Goal: Check status: Check status

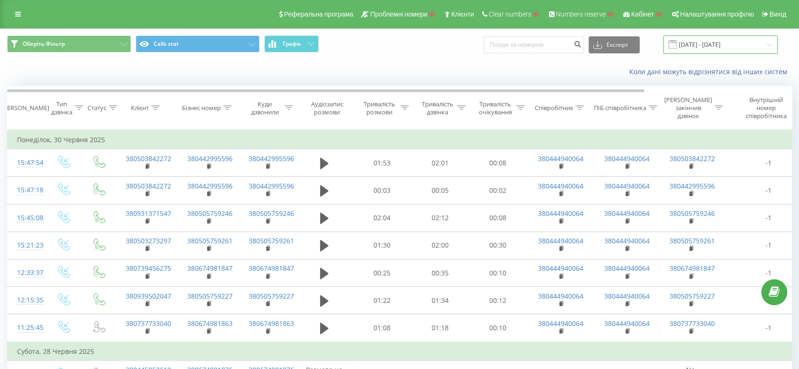
click at [716, 46] on input "01.06.2025 - 30.06.2025" at bounding box center [720, 44] width 114 height 18
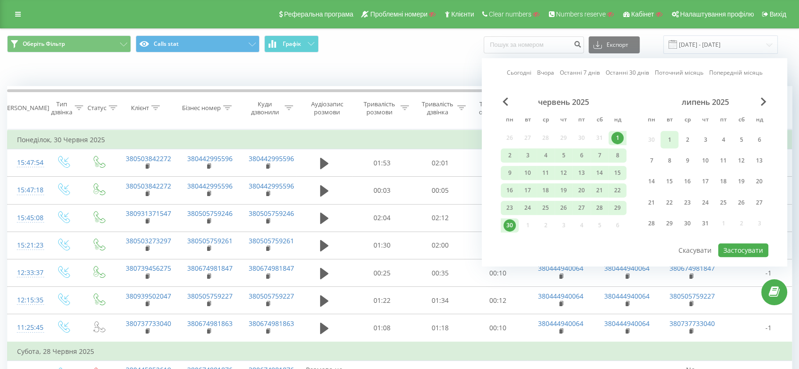
click at [673, 139] on div "1" at bounding box center [669, 140] width 12 height 12
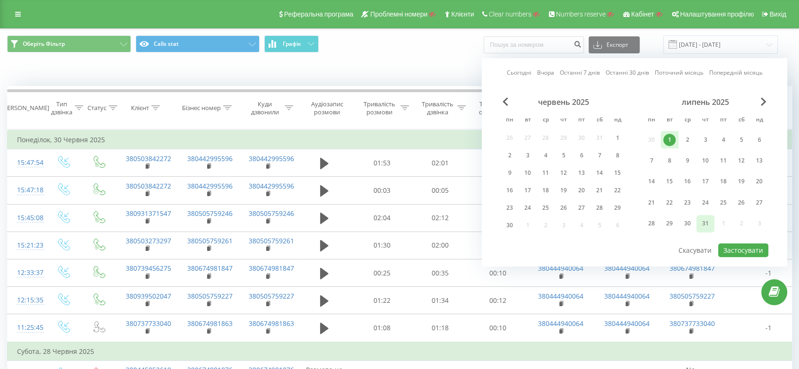
click at [703, 220] on div "31" at bounding box center [705, 223] width 12 height 12
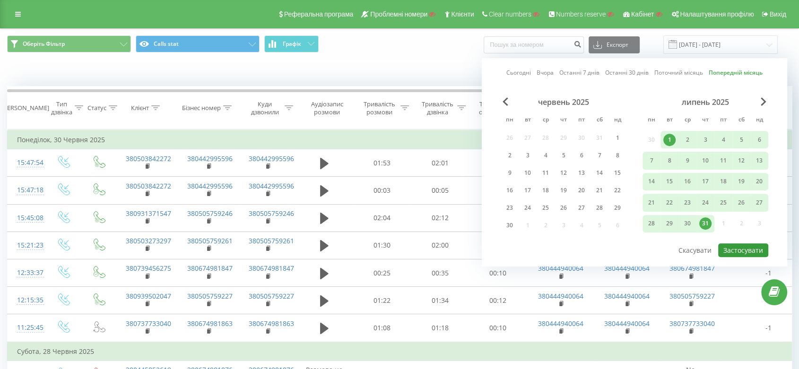
click at [744, 245] on button "Застосувати" at bounding box center [743, 250] width 50 height 14
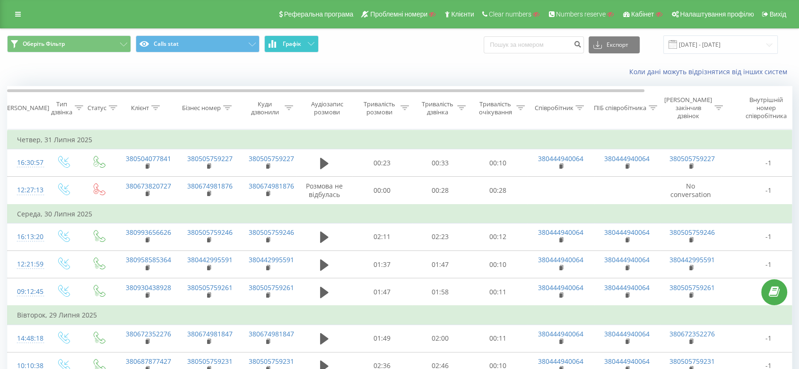
click at [300, 43] on span "Графік" at bounding box center [292, 44] width 18 height 7
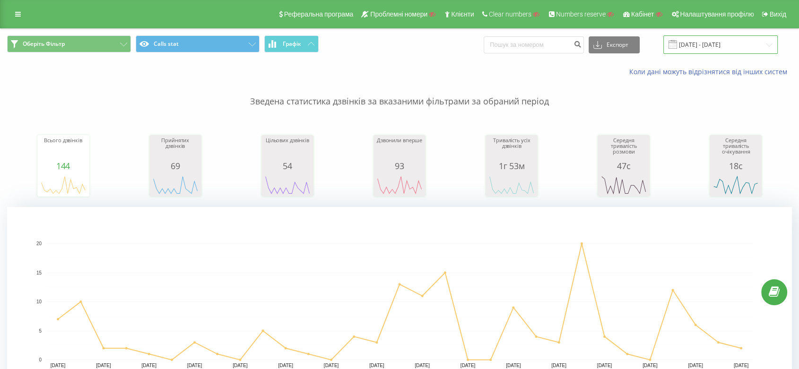
click at [729, 49] on input "01.07.2025 - 31.07.2025" at bounding box center [720, 44] width 114 height 18
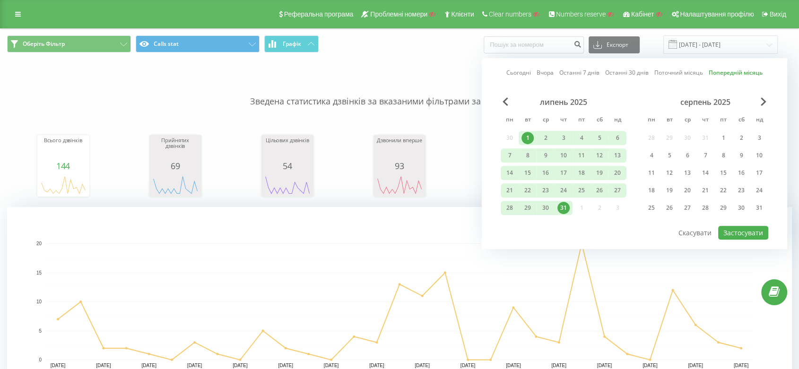
click at [504, 107] on div "липень 2025 пн вт ср чт пт сб нд 30 1 2 3 4 5 6 7 8 9 10 11 12 13 14 15 16 17 1…" at bounding box center [564, 157] width 126 height 121
click at [502, 100] on span "Previous Month" at bounding box center [505, 101] width 6 height 9
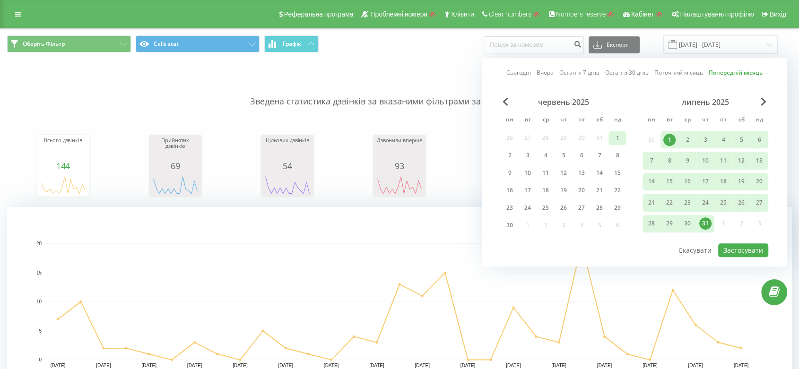
click at [613, 135] on div "1" at bounding box center [617, 138] width 12 height 12
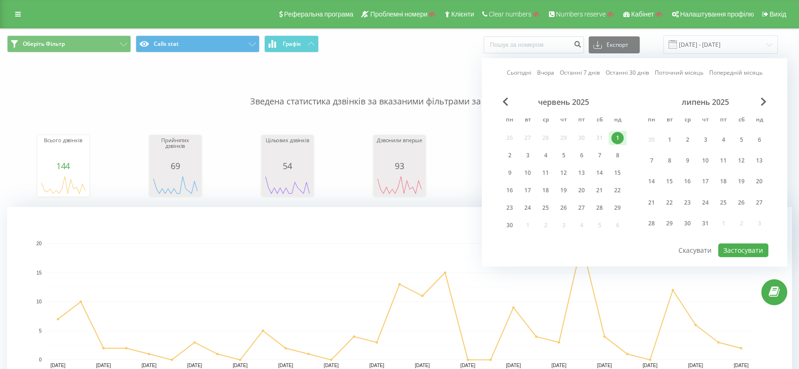
click at [499, 223] on div "Сьогодні Вчора Останні 7 днів Останні 30 днів Поточний місяць Попередній місяць…" at bounding box center [634, 162] width 305 height 208
click at [512, 223] on div "30" at bounding box center [509, 225] width 12 height 12
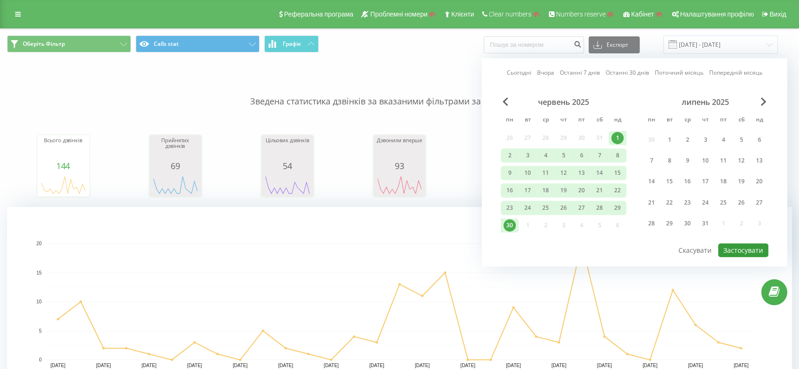
click at [735, 243] on button "Застосувати" at bounding box center [743, 250] width 50 height 14
type input "01.06.2025 - 30.06.2025"
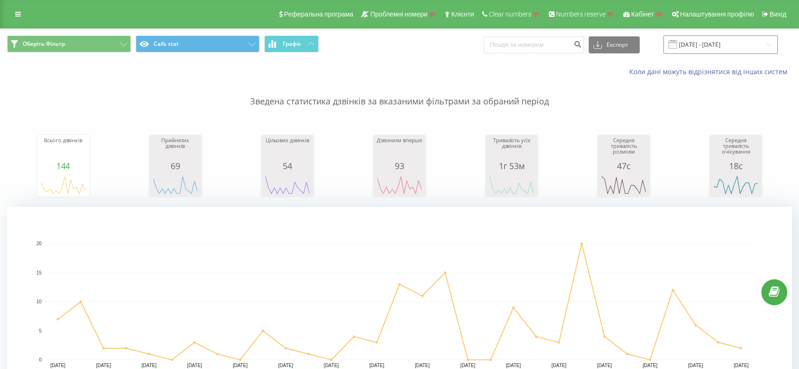
click at [722, 47] on input "01.06.2025 - 30.06.2025" at bounding box center [720, 44] width 114 height 18
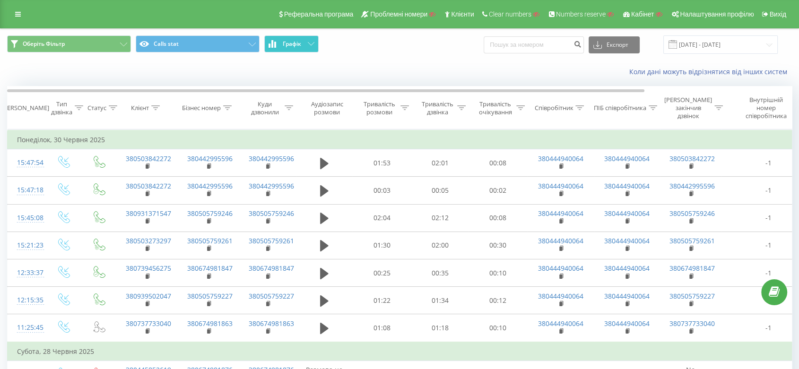
click at [272, 49] on button "Графік" at bounding box center [291, 43] width 54 height 17
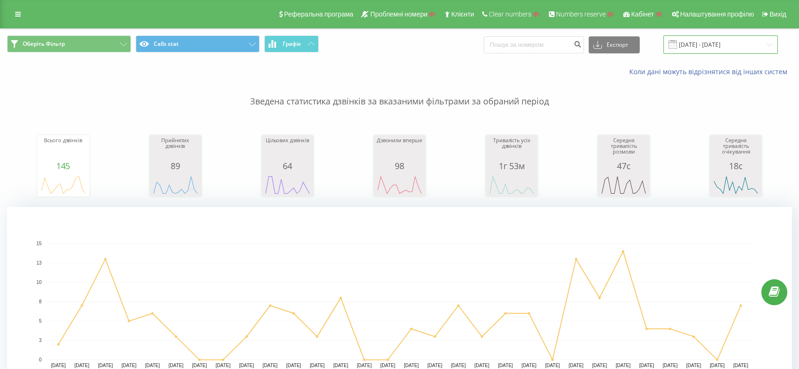
click at [699, 43] on input "01.06.2025 - 30.06.2025" at bounding box center [720, 44] width 114 height 18
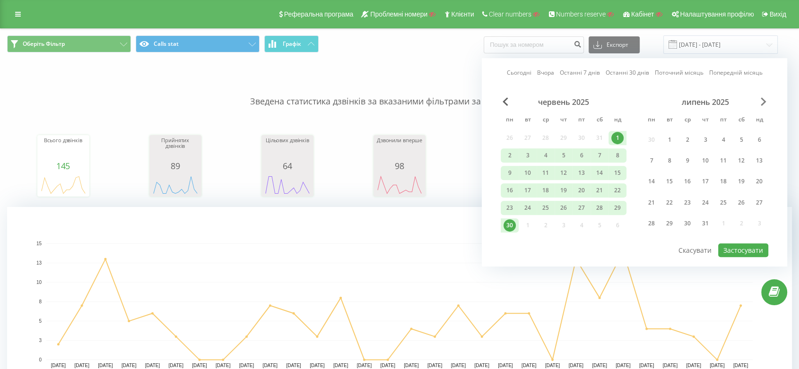
click at [765, 102] on span "Next Month" at bounding box center [763, 101] width 6 height 9
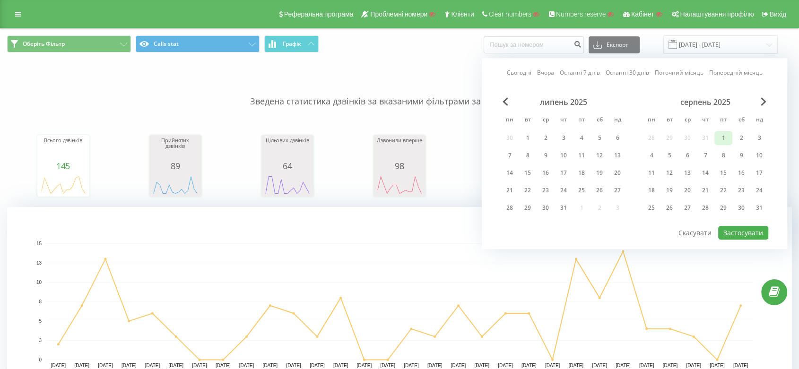
click at [727, 137] on div "1" at bounding box center [723, 138] width 12 height 12
click at [654, 187] on div "18" at bounding box center [651, 190] width 12 height 12
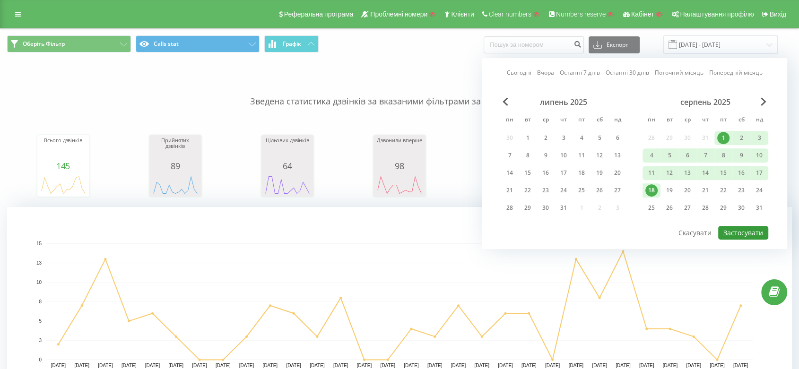
click at [744, 228] on button "Застосувати" at bounding box center [743, 233] width 50 height 14
type input "01.08.2025 - 18.08.2025"
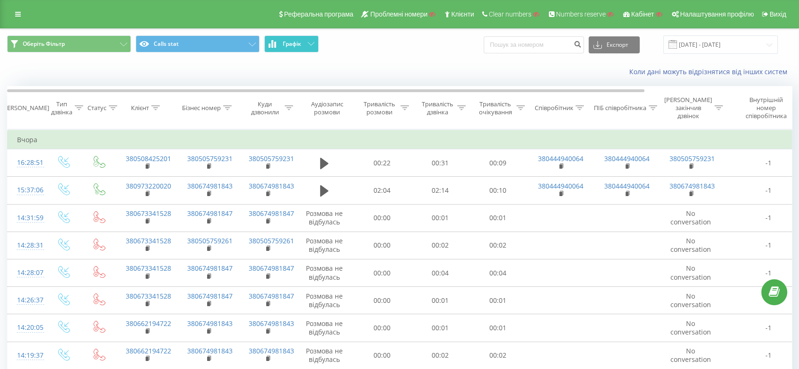
click at [284, 44] on span "Графік" at bounding box center [292, 44] width 18 height 7
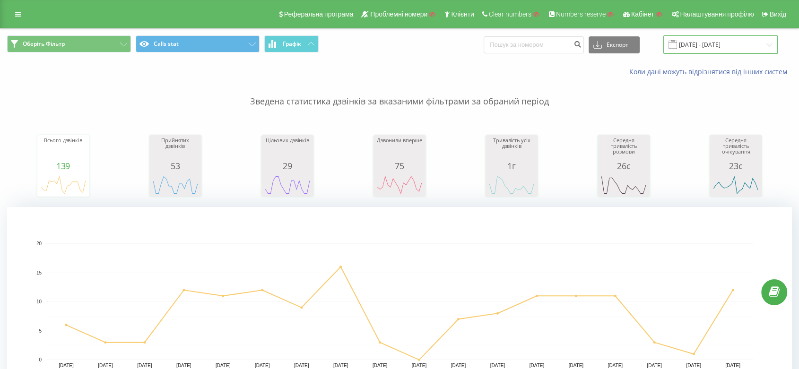
click at [722, 38] on input "[DATE] - [DATE]" at bounding box center [720, 44] width 114 height 18
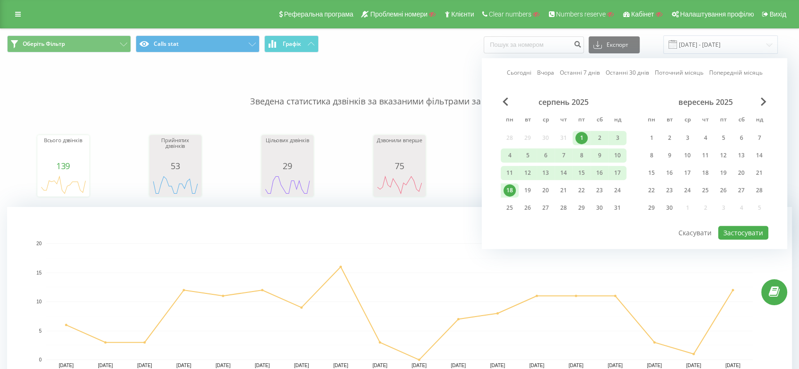
click at [503, 109] on div "серпень 2025 пн вт ср чт пт сб нд 28 29 30 31 1 2 3 4 5 6 7 8 9 10 11 12 13 14 …" at bounding box center [564, 157] width 126 height 121
click at [504, 104] on span "Previous Month" at bounding box center [505, 101] width 6 height 9
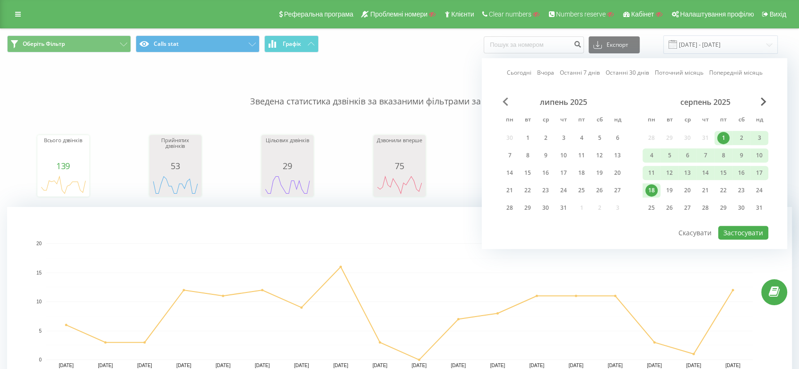
click at [504, 104] on span "Previous Month" at bounding box center [505, 101] width 6 height 9
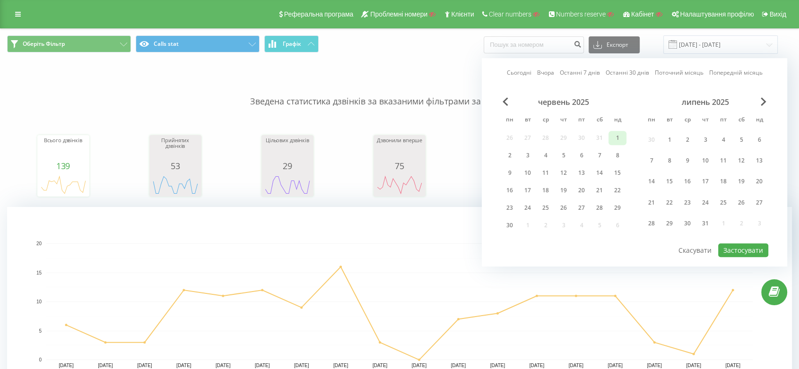
click at [615, 135] on div "1" at bounding box center [617, 138] width 12 height 12
click at [764, 103] on span "Next Month" at bounding box center [763, 101] width 6 height 9
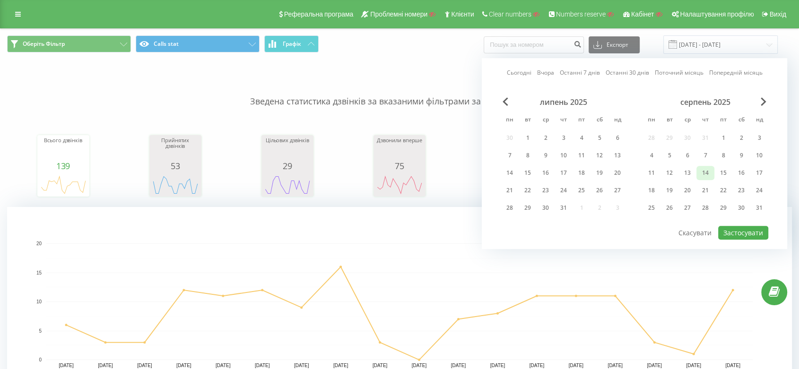
click at [704, 173] on div "14" at bounding box center [705, 173] width 12 height 12
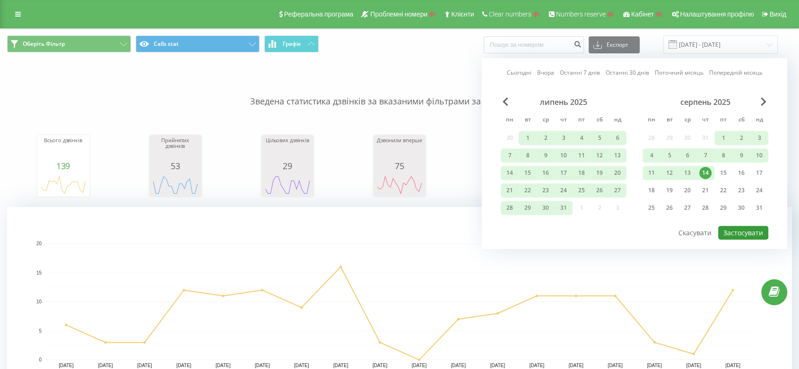
click at [740, 233] on button "Застосувати" at bounding box center [743, 233] width 50 height 14
type input "01.06.2025 - 14.08.2025"
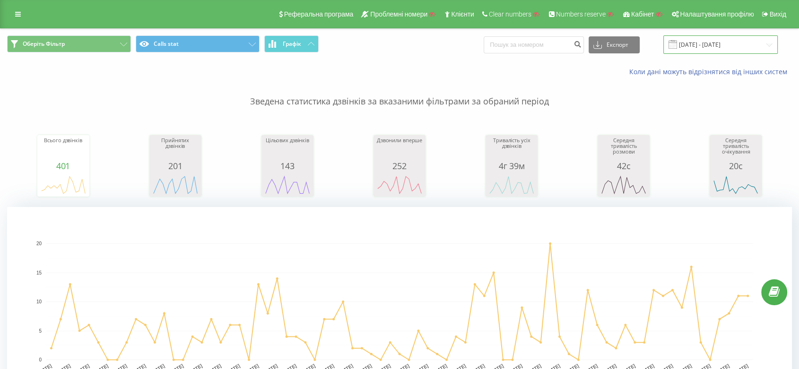
click at [750, 48] on input "[DATE] - [DATE]" at bounding box center [720, 44] width 114 height 18
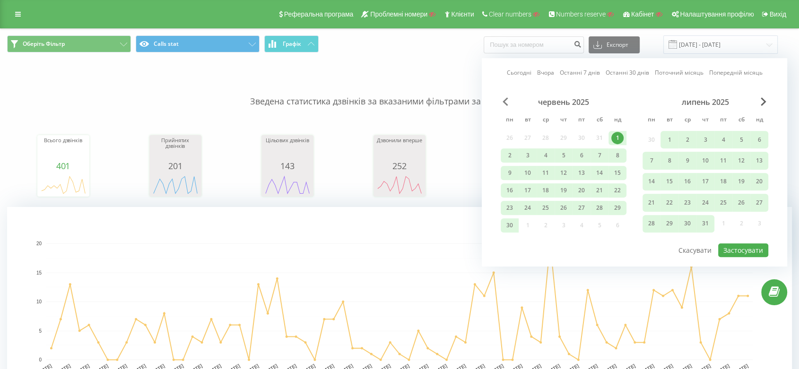
click at [506, 101] on span "Previous Month" at bounding box center [505, 101] width 6 height 9
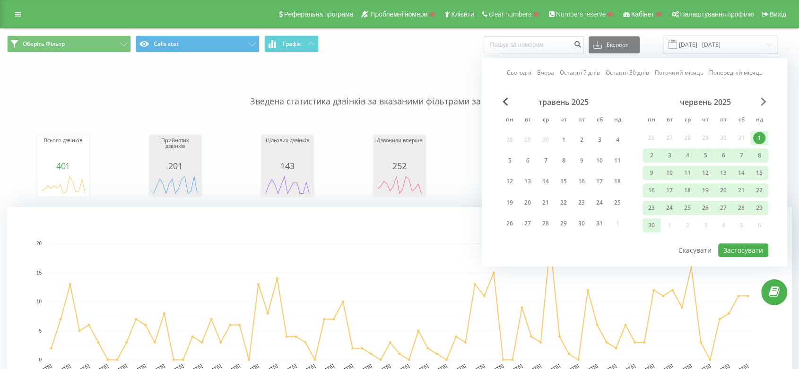
click at [760, 100] on span "Next Month" at bounding box center [763, 101] width 6 height 9
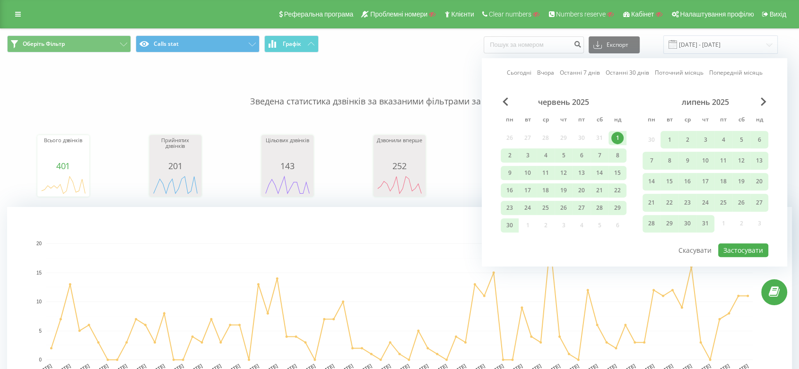
click at [620, 135] on div "1" at bounding box center [617, 138] width 12 height 12
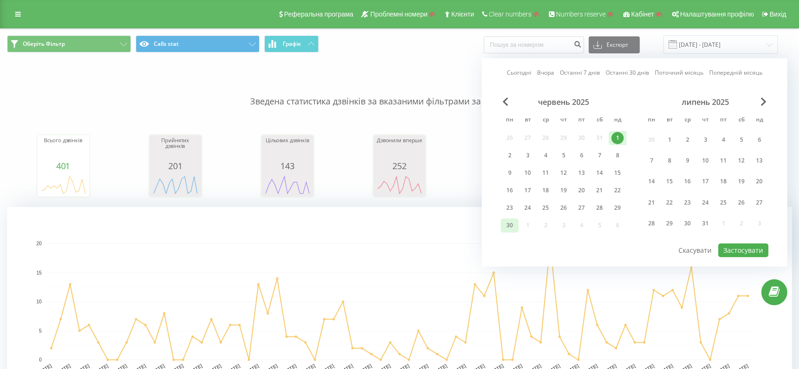
click at [506, 222] on div "30" at bounding box center [509, 225] width 12 height 12
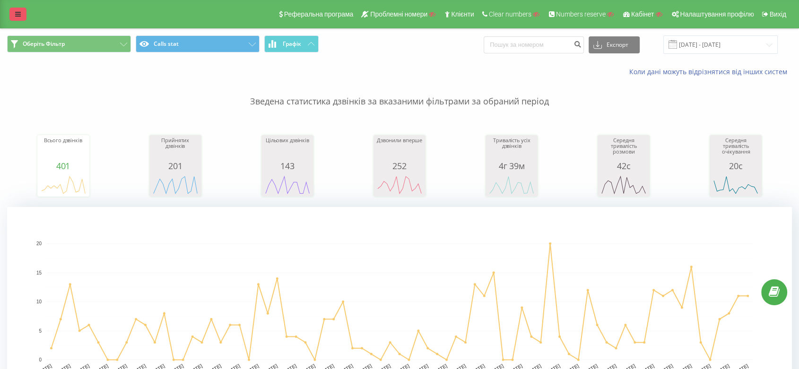
click at [18, 14] on icon at bounding box center [18, 14] width 6 height 7
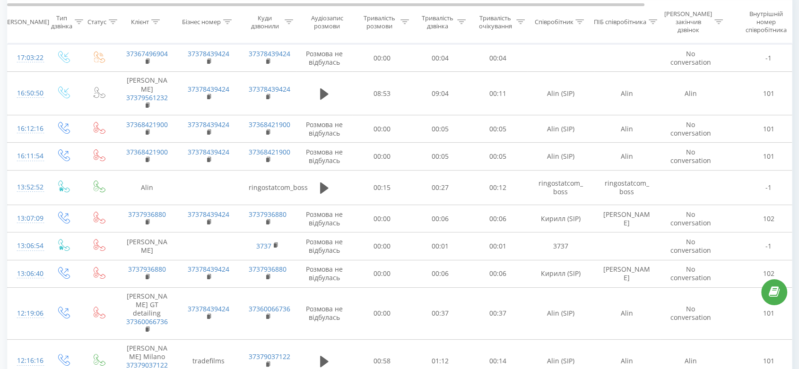
scroll to position [52, 0]
